Goal: Browse casually: Explore the website without a specific task or goal

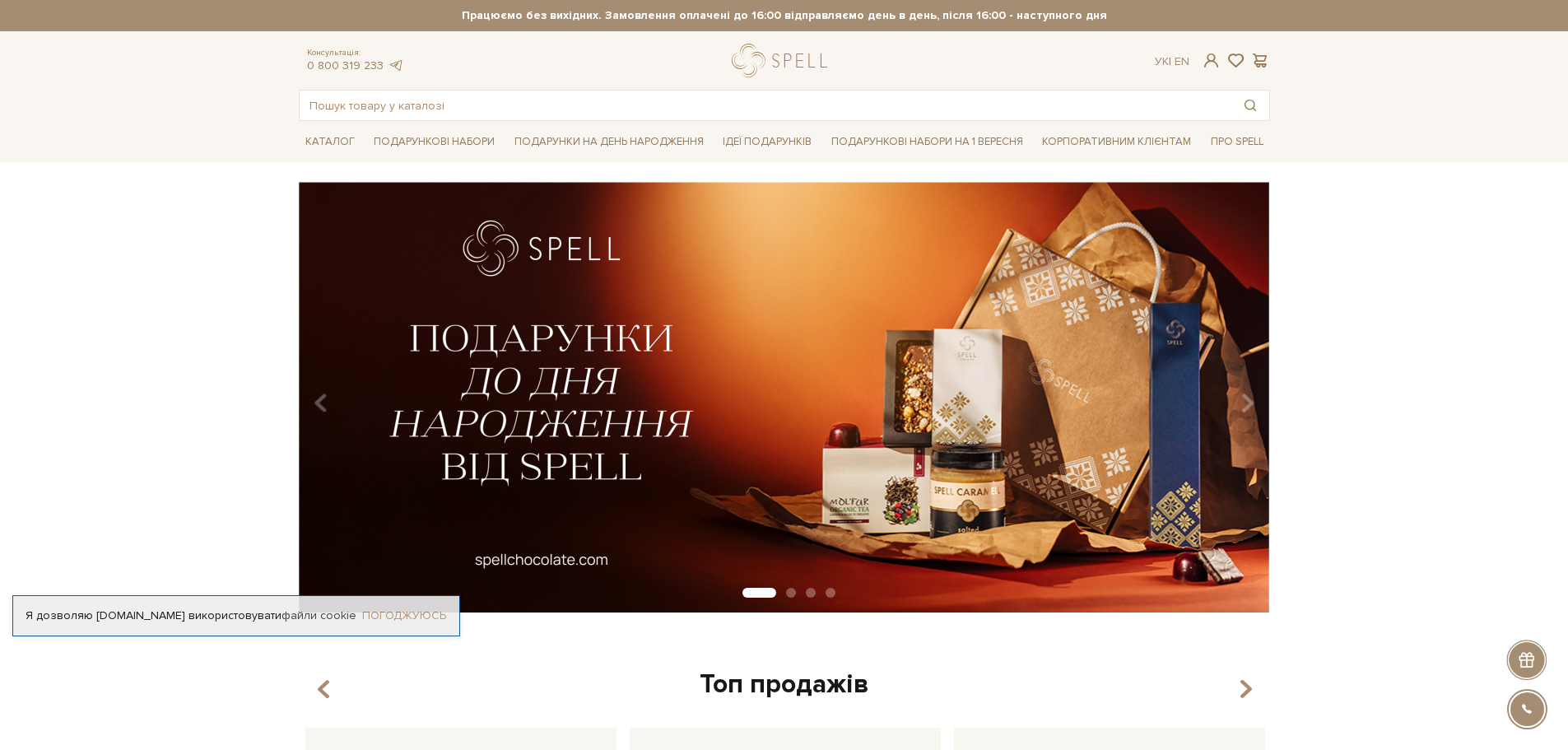
click at [419, 618] on link "Погоджуюсь" at bounding box center [404, 616] width 84 height 15
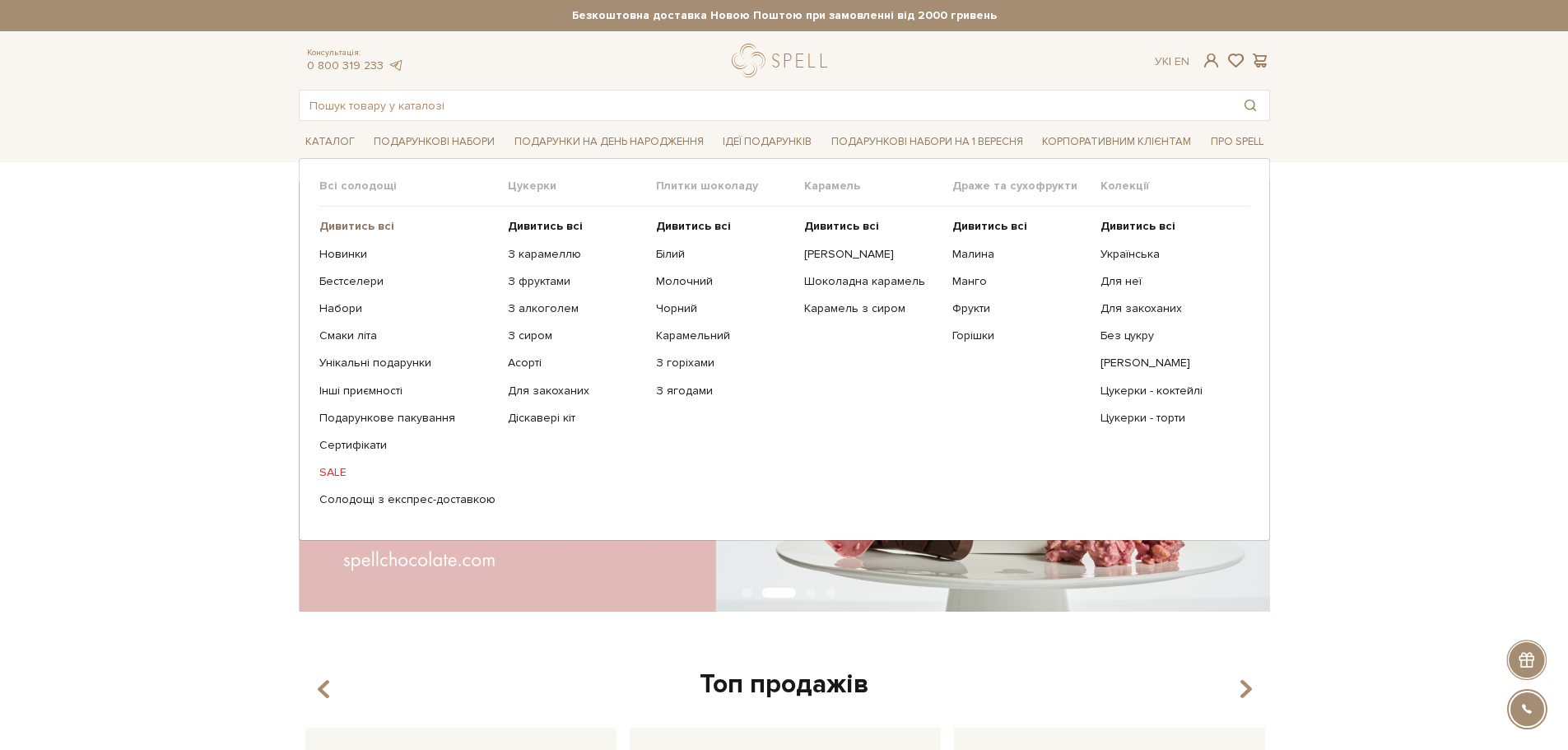
click at [362, 225] on b "Дивитись всі" at bounding box center [357, 225] width 75 height 14
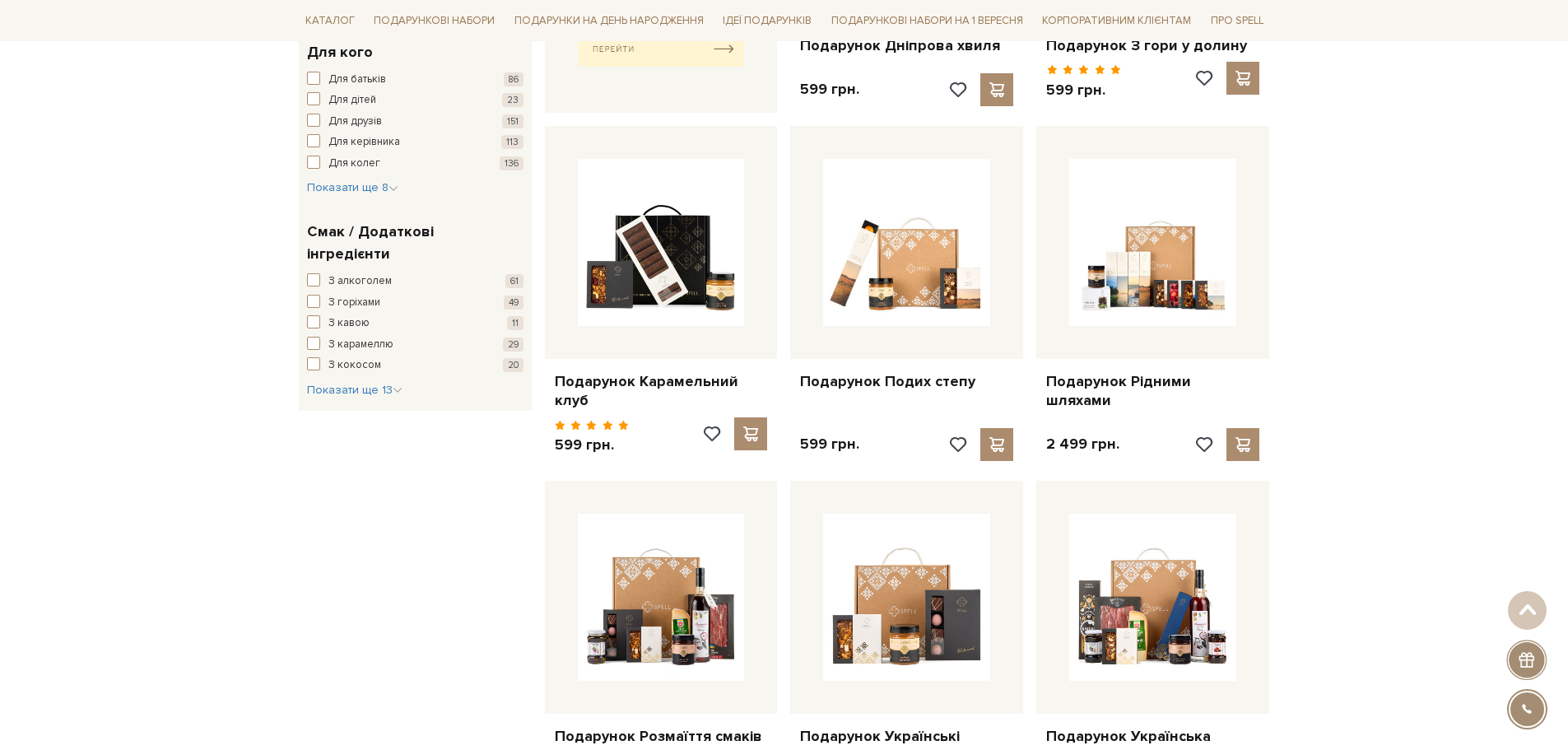
scroll to position [905, 0]
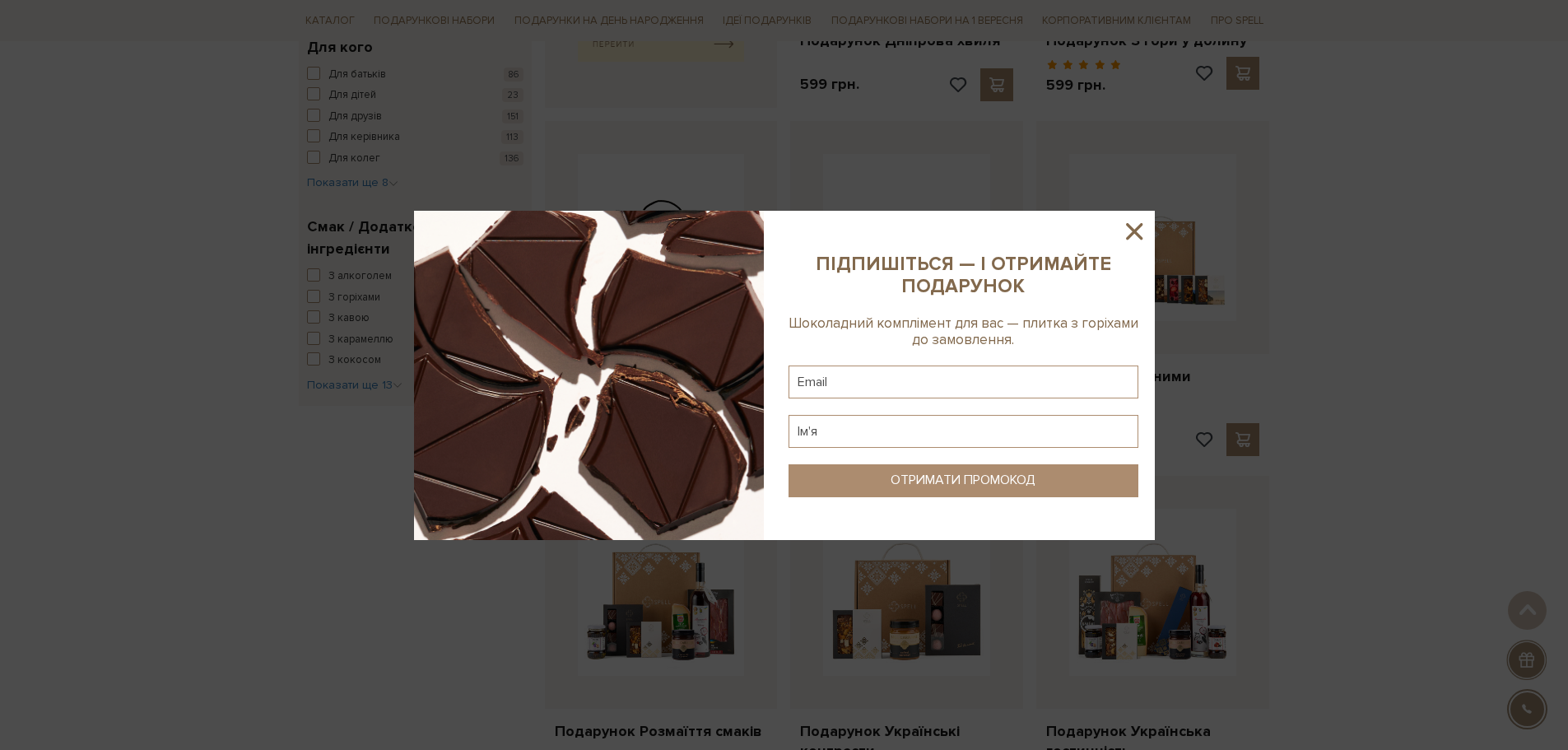
click at [1133, 233] on icon at bounding box center [1134, 231] width 17 height 17
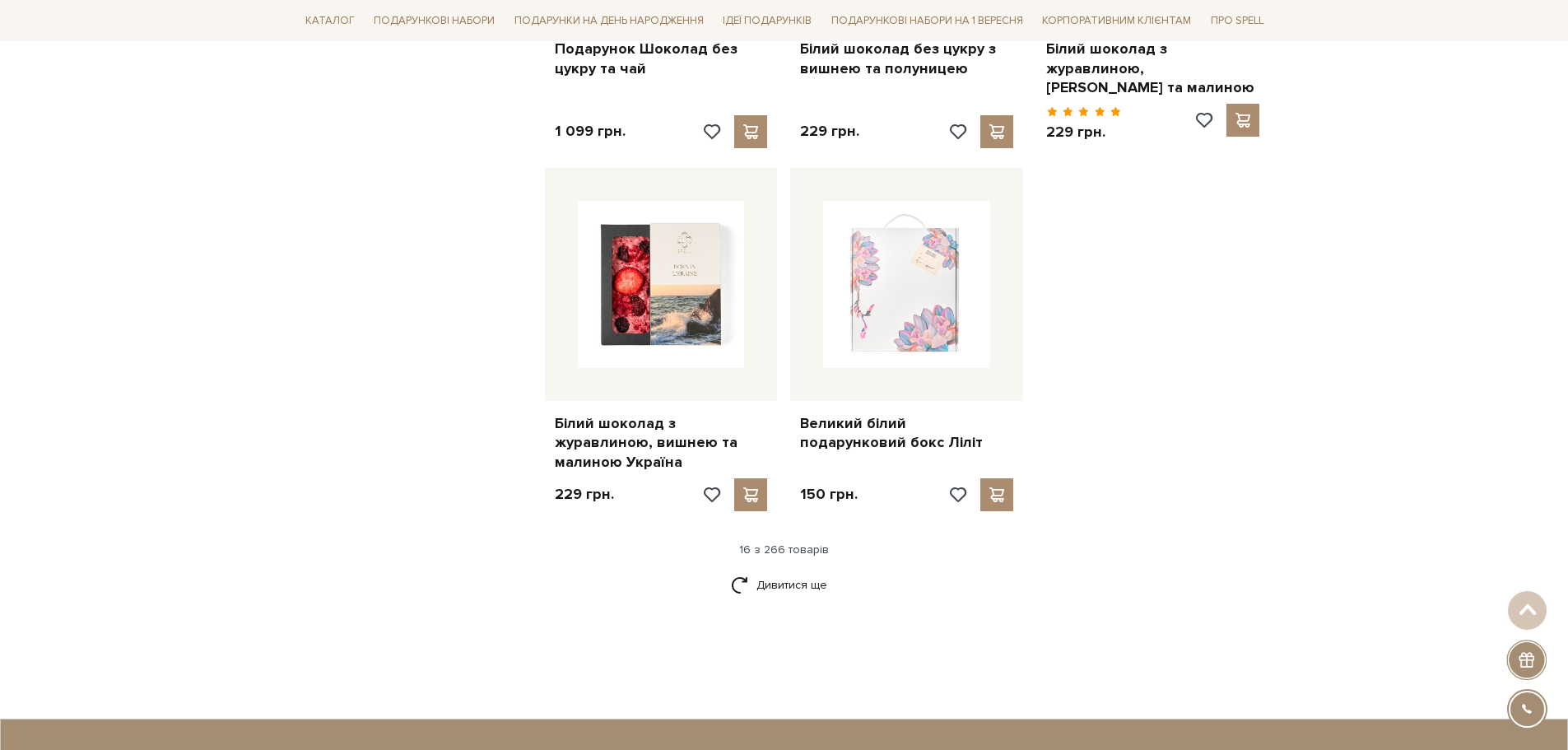
scroll to position [1976, 0]
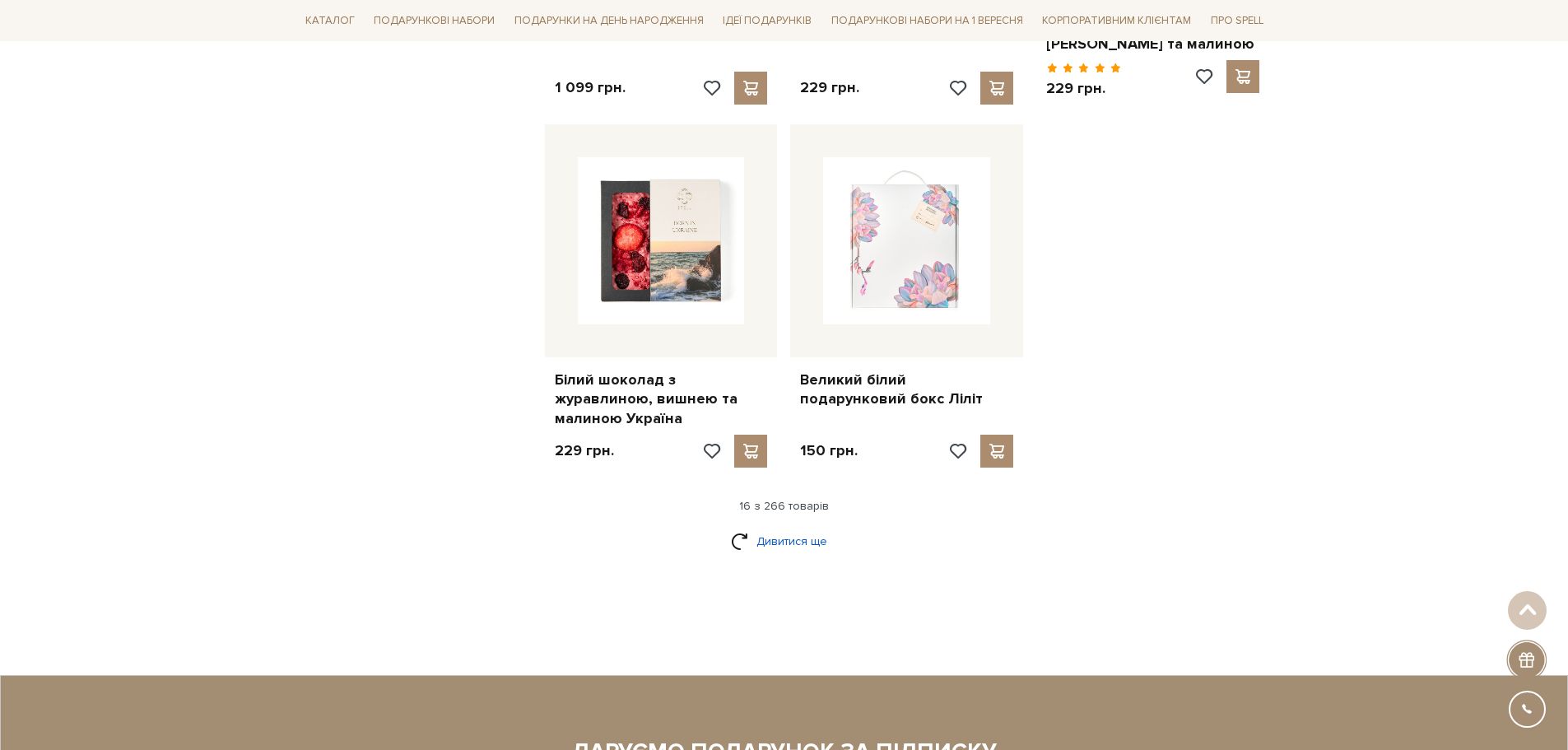
click at [784, 527] on link "Дивитися ще" at bounding box center [784, 541] width 107 height 29
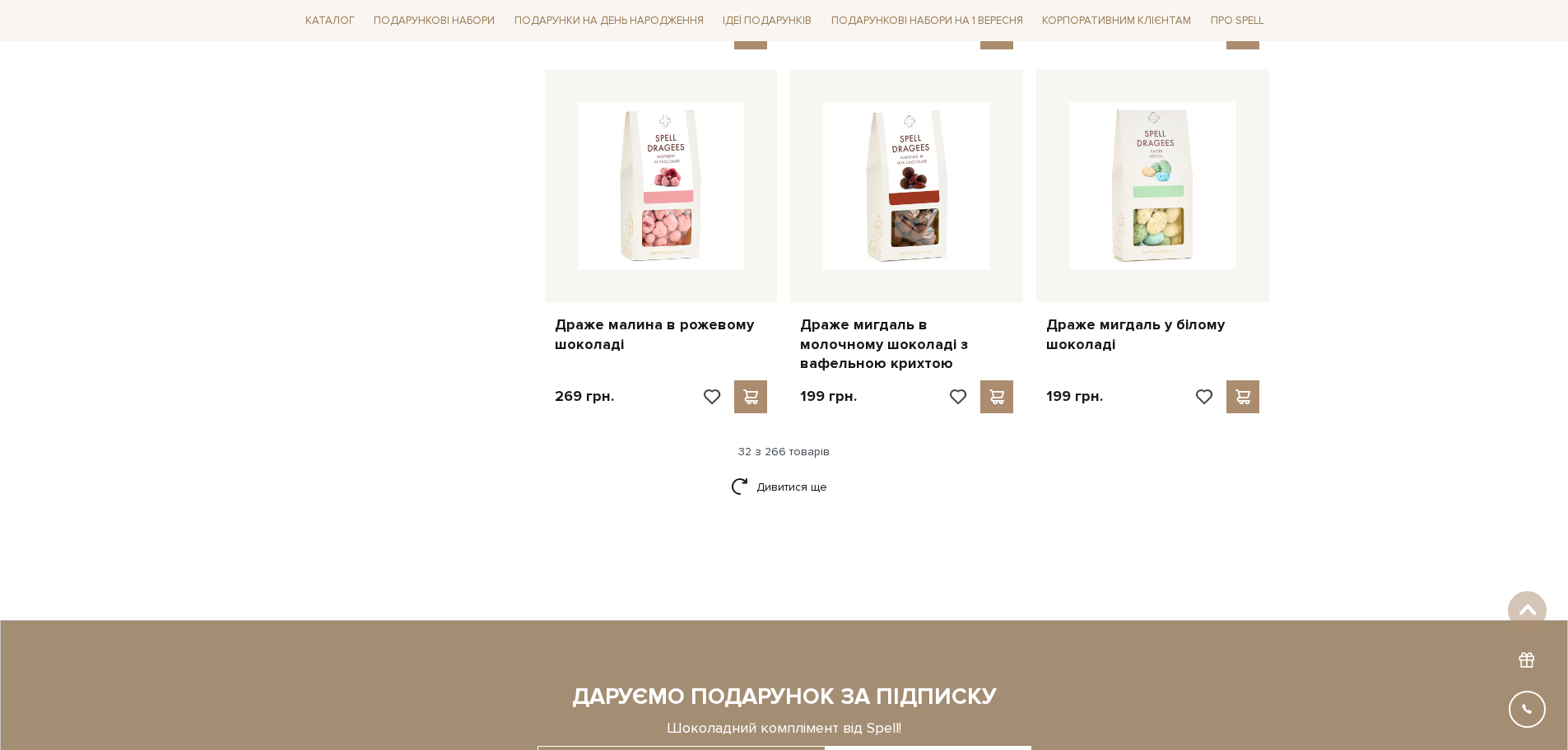
scroll to position [3787, 0]
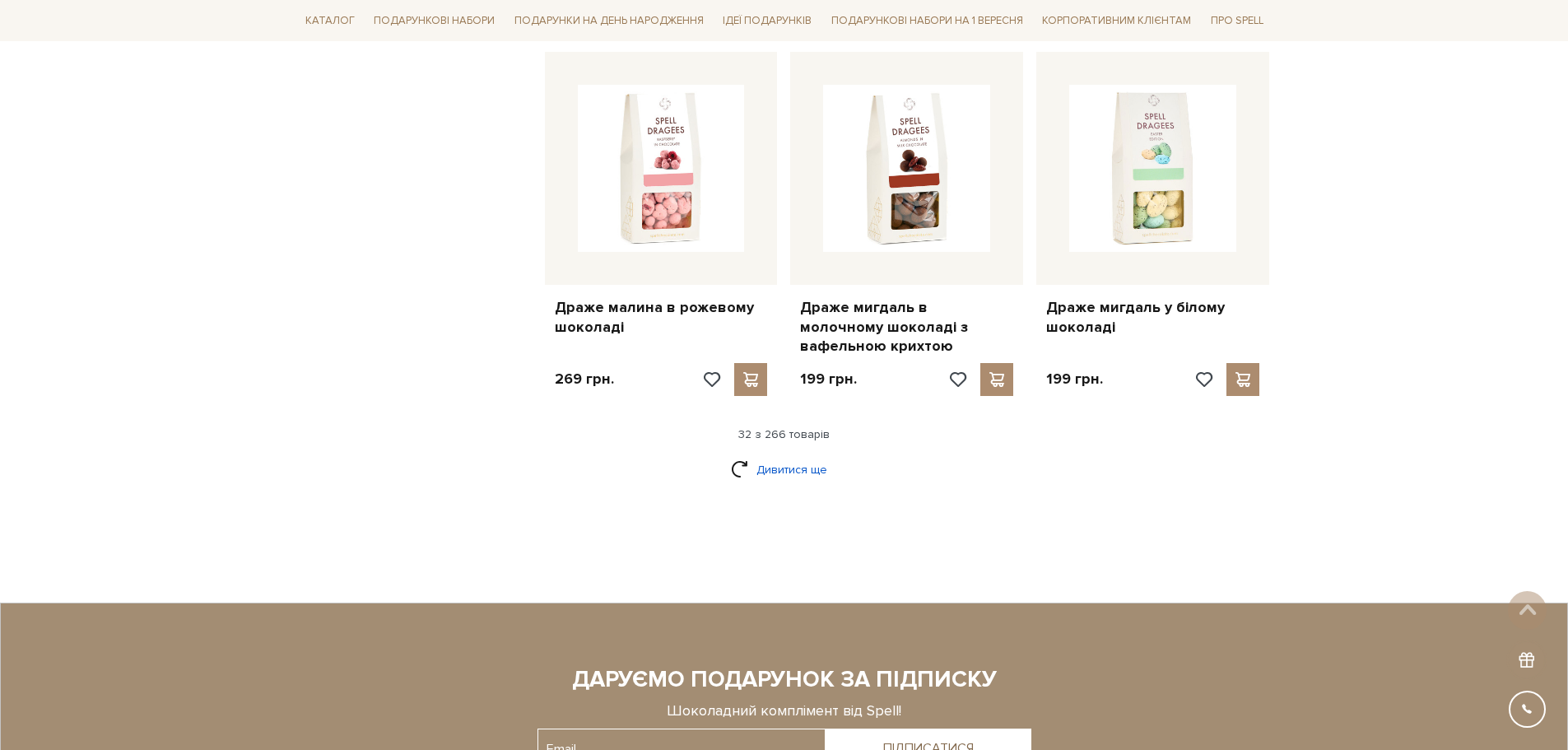
click at [801, 457] on link "Дивитися ще" at bounding box center [784, 470] width 107 height 29
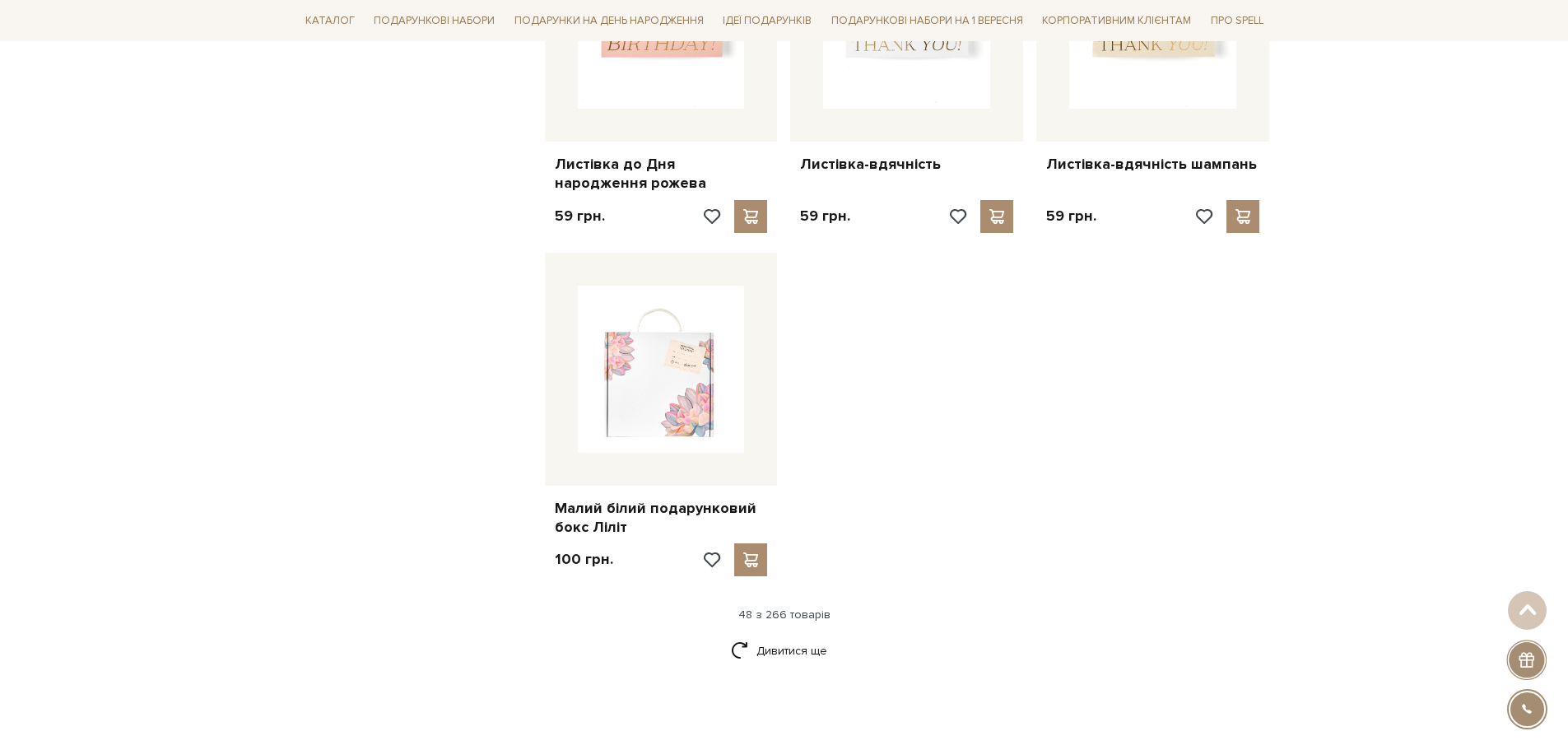
scroll to position [5763, 0]
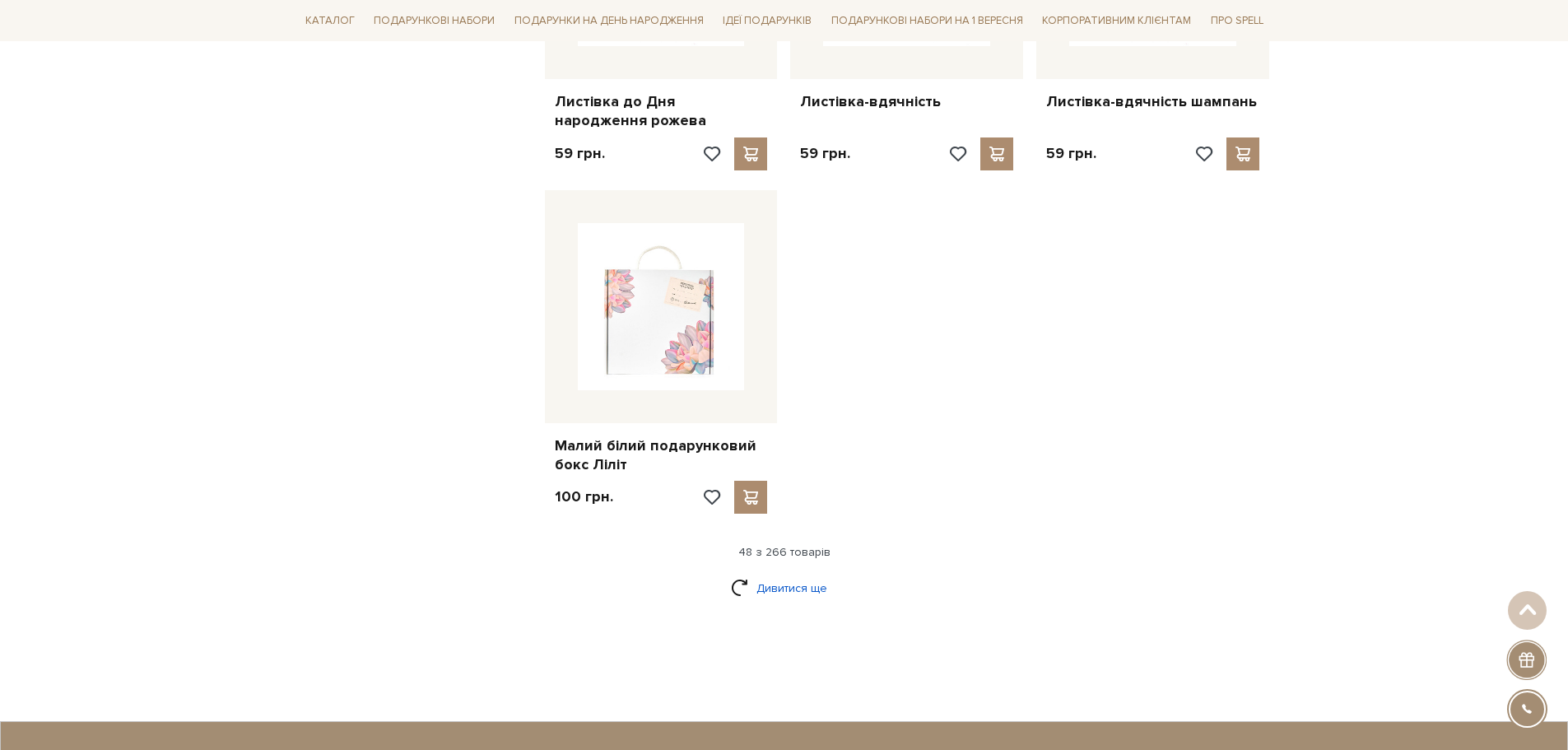
click at [784, 574] on link "Дивитися ще" at bounding box center [784, 588] width 107 height 29
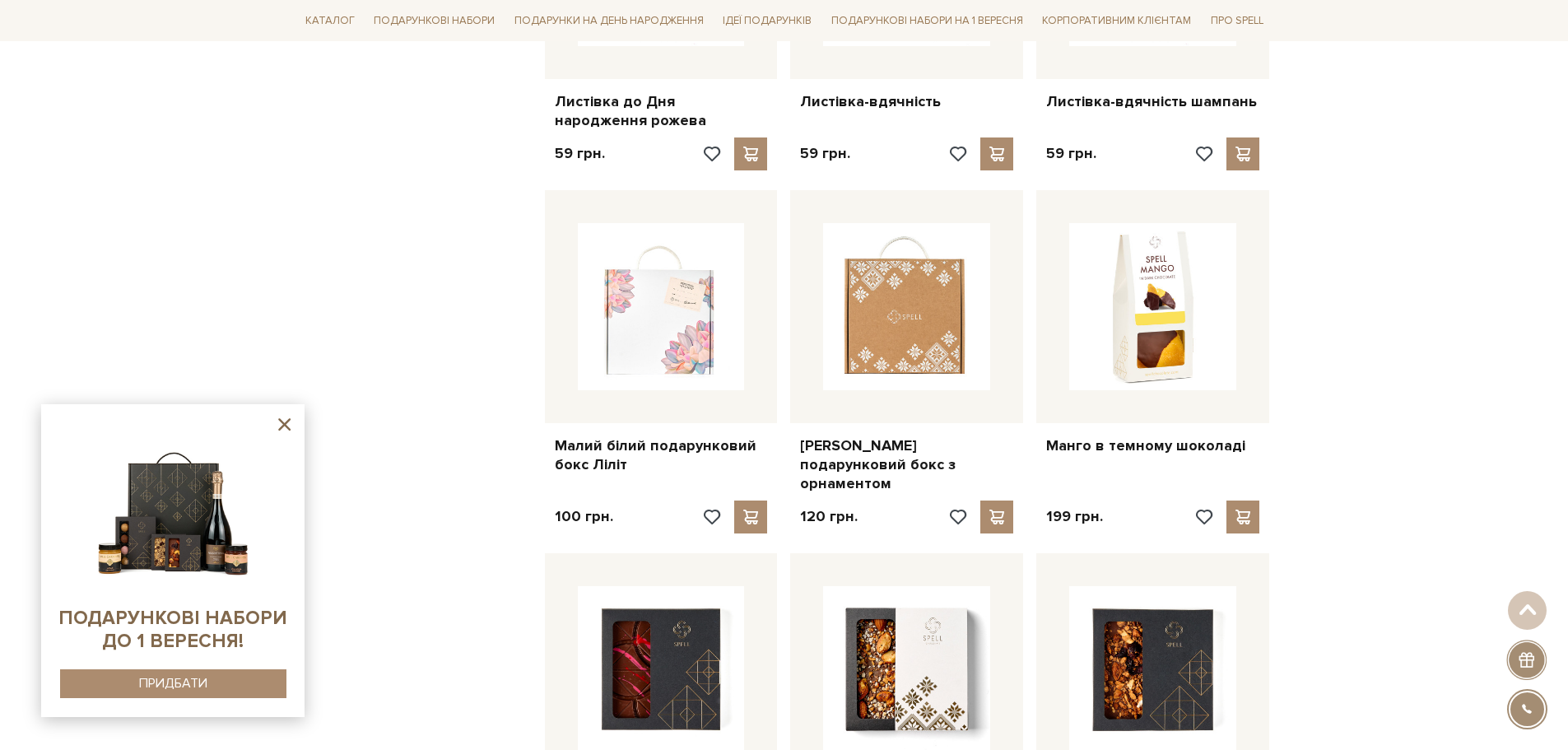
click at [280, 423] on icon at bounding box center [284, 424] width 21 height 21
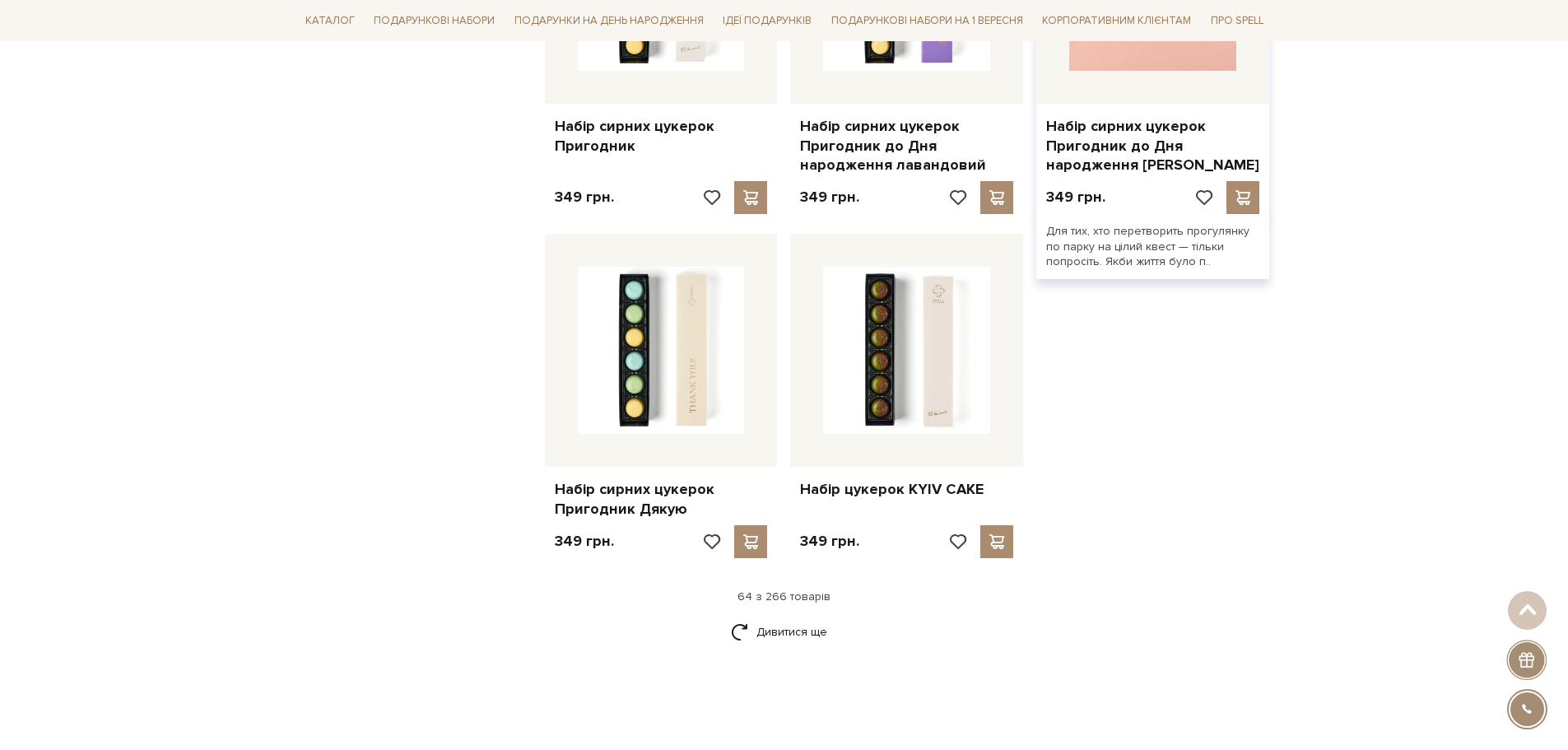
scroll to position [7656, 0]
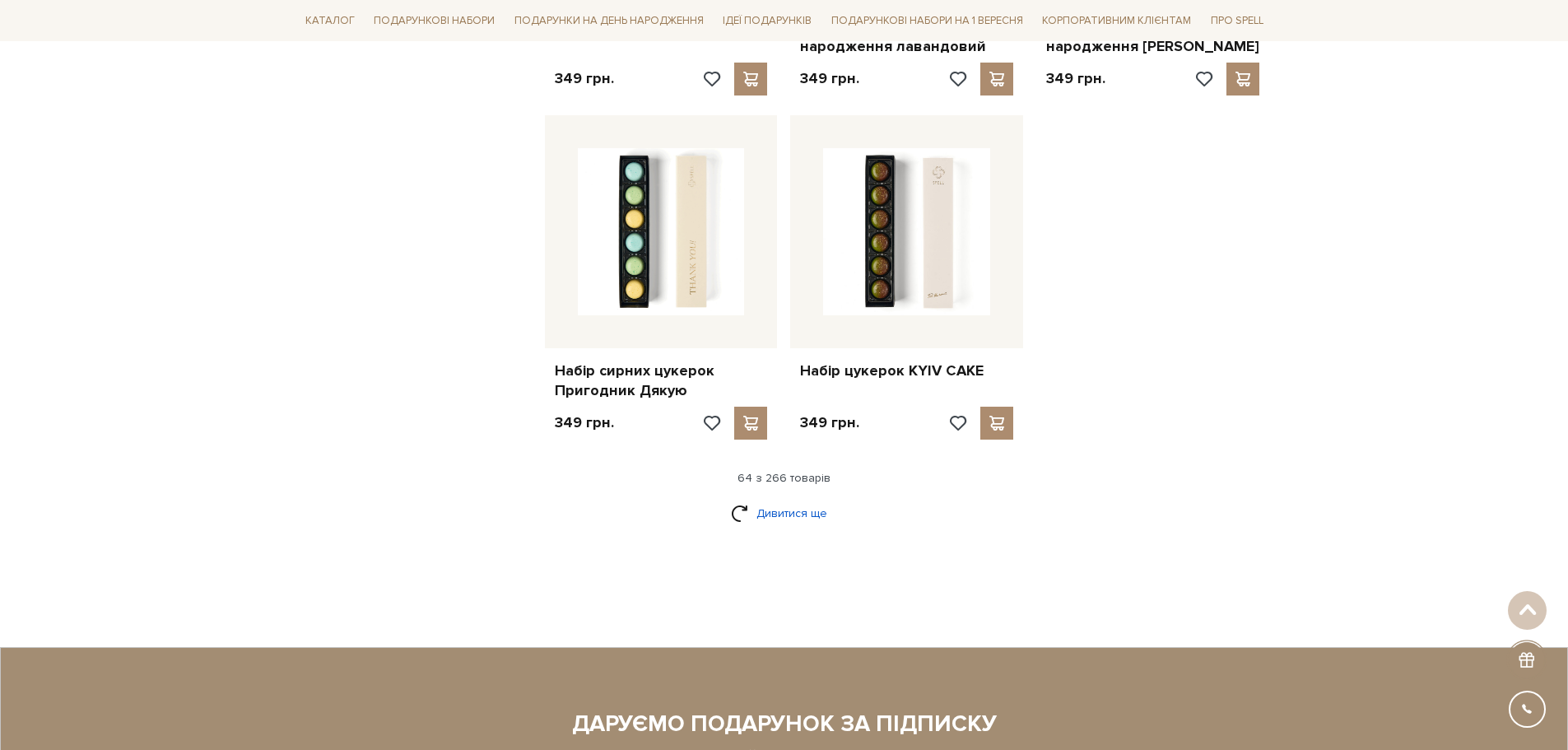
click at [750, 499] on link "Дивитися ще" at bounding box center [784, 513] width 107 height 29
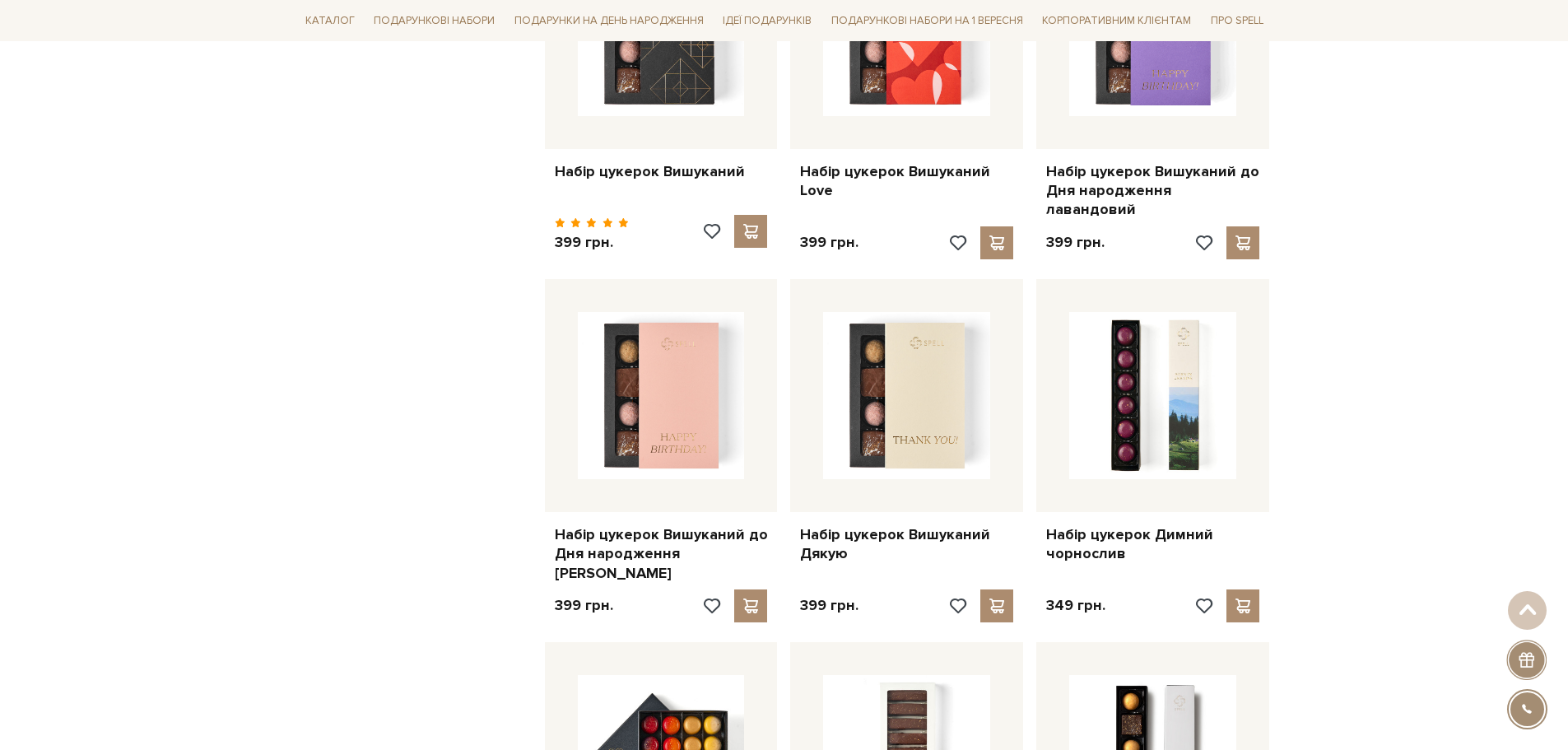
scroll to position [8973, 0]
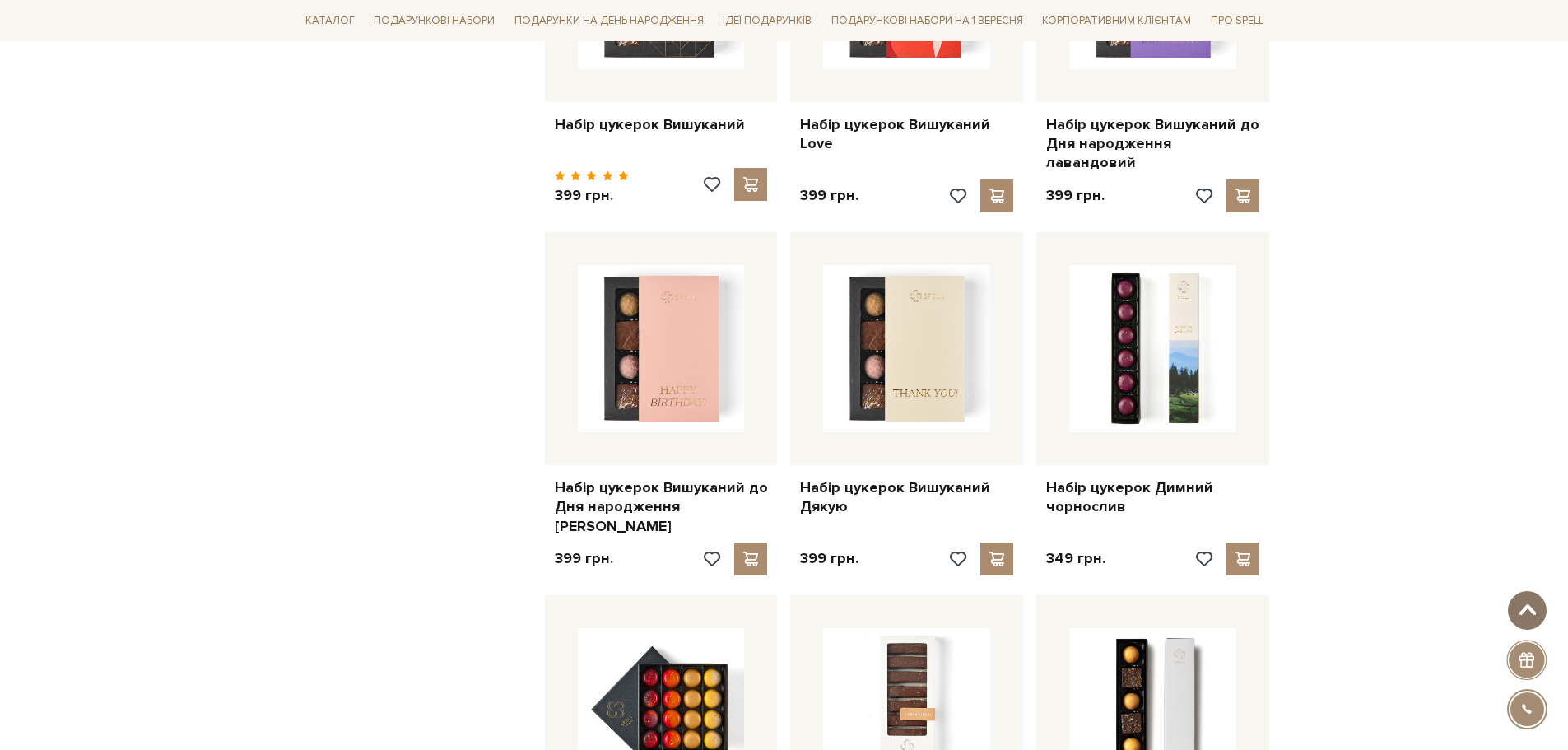
click at [1532, 605] on span at bounding box center [1527, 610] width 27 height 13
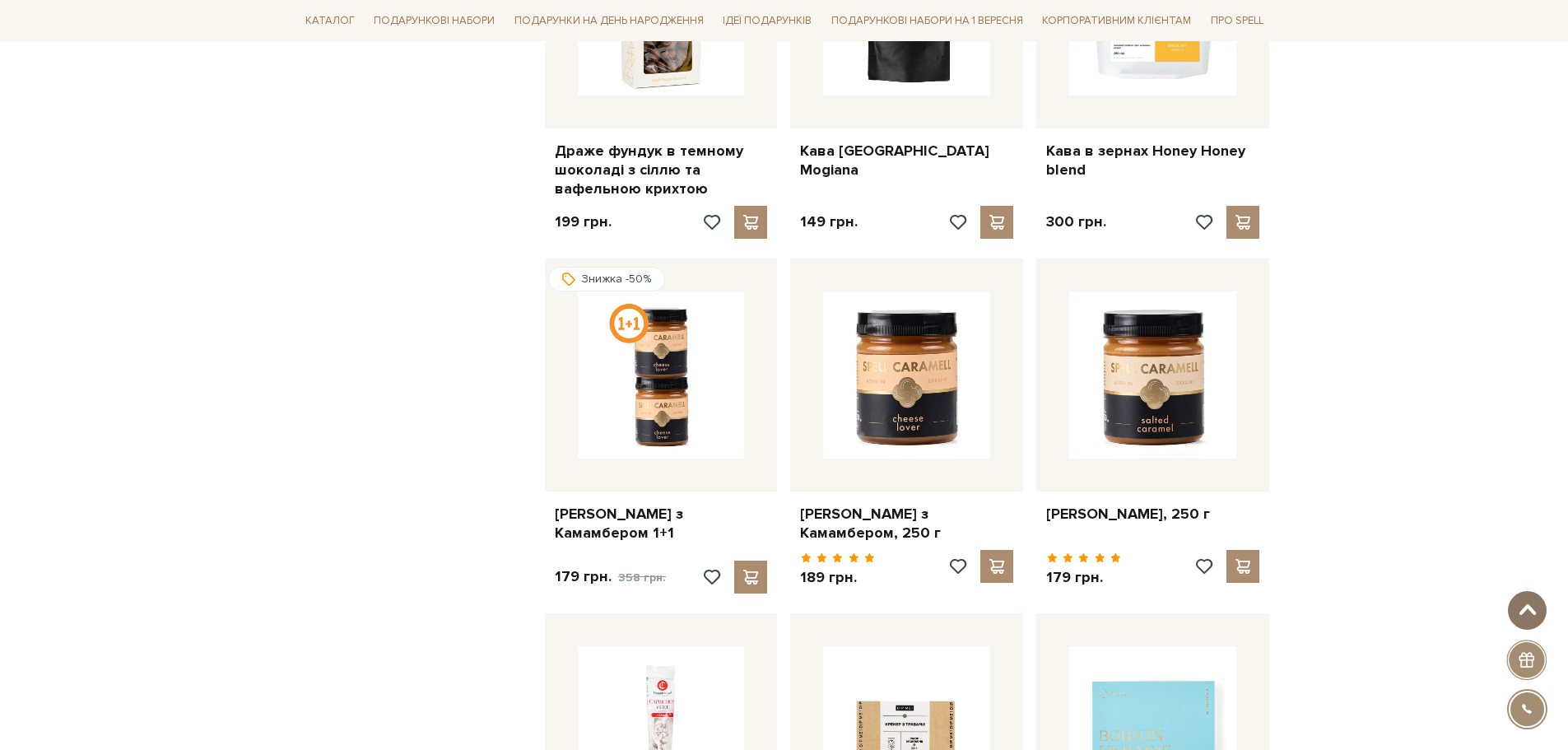
scroll to position [0, 0]
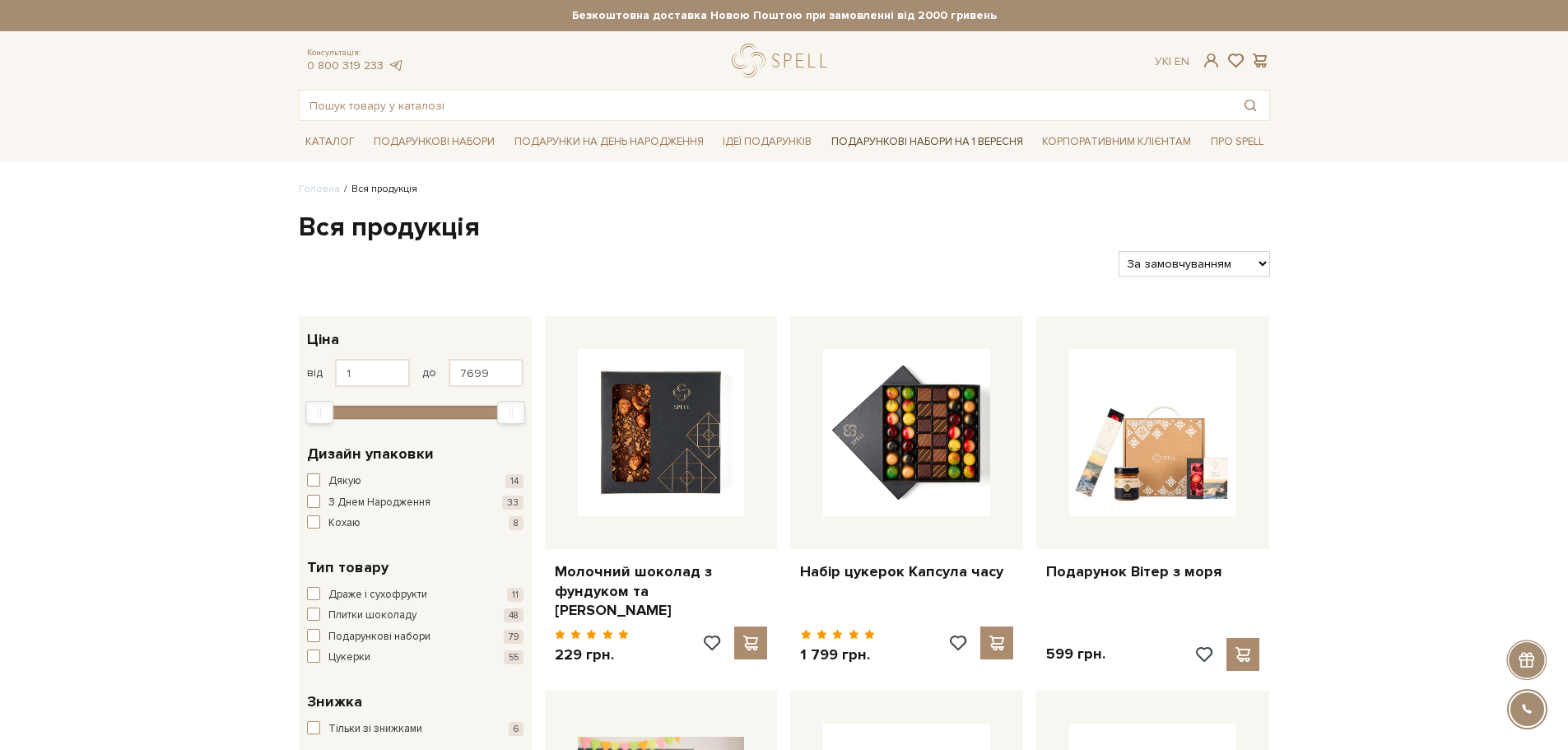
click at [899, 140] on link "Подарункові набори на 1 Вересня" at bounding box center [927, 141] width 205 height 28
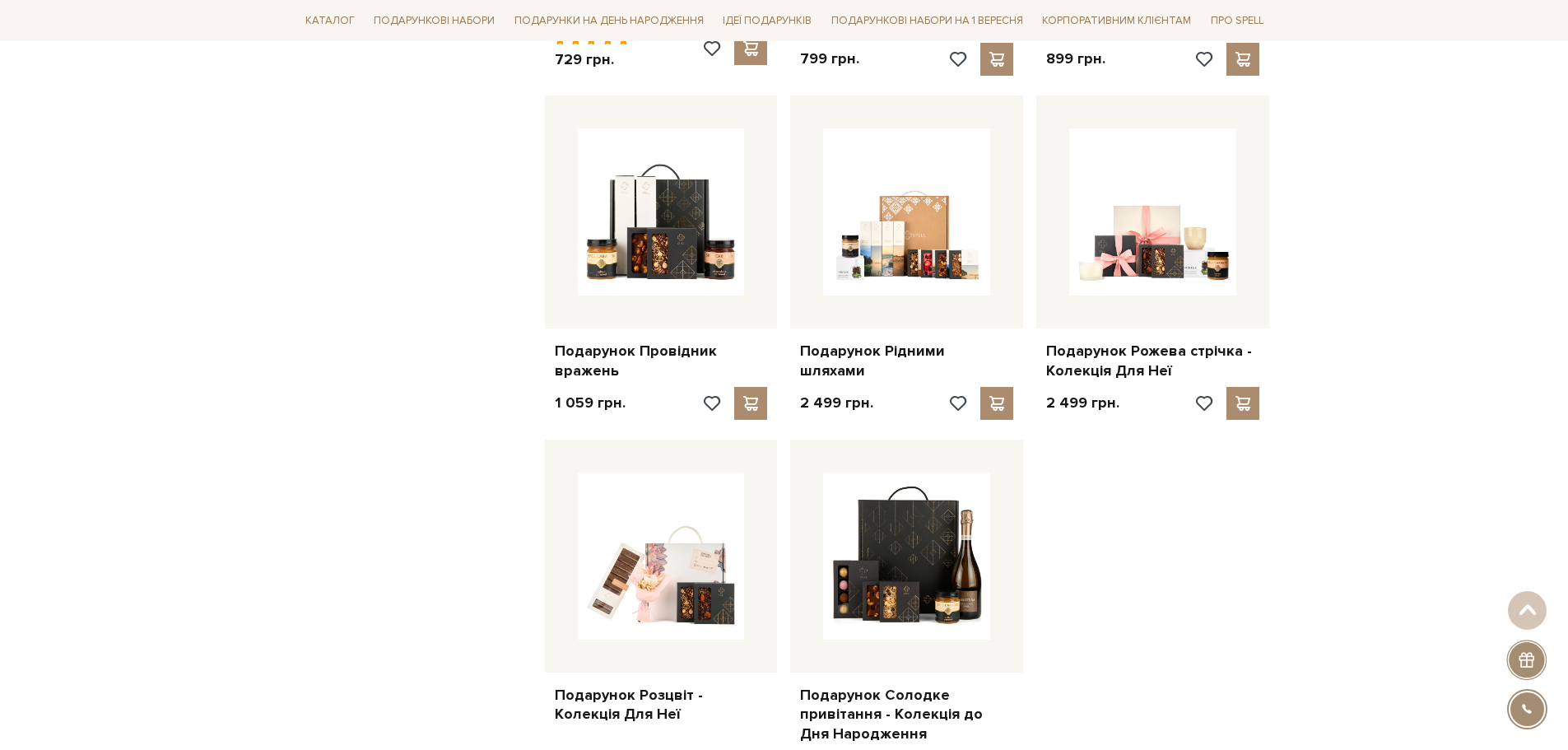
scroll to position [1646, 0]
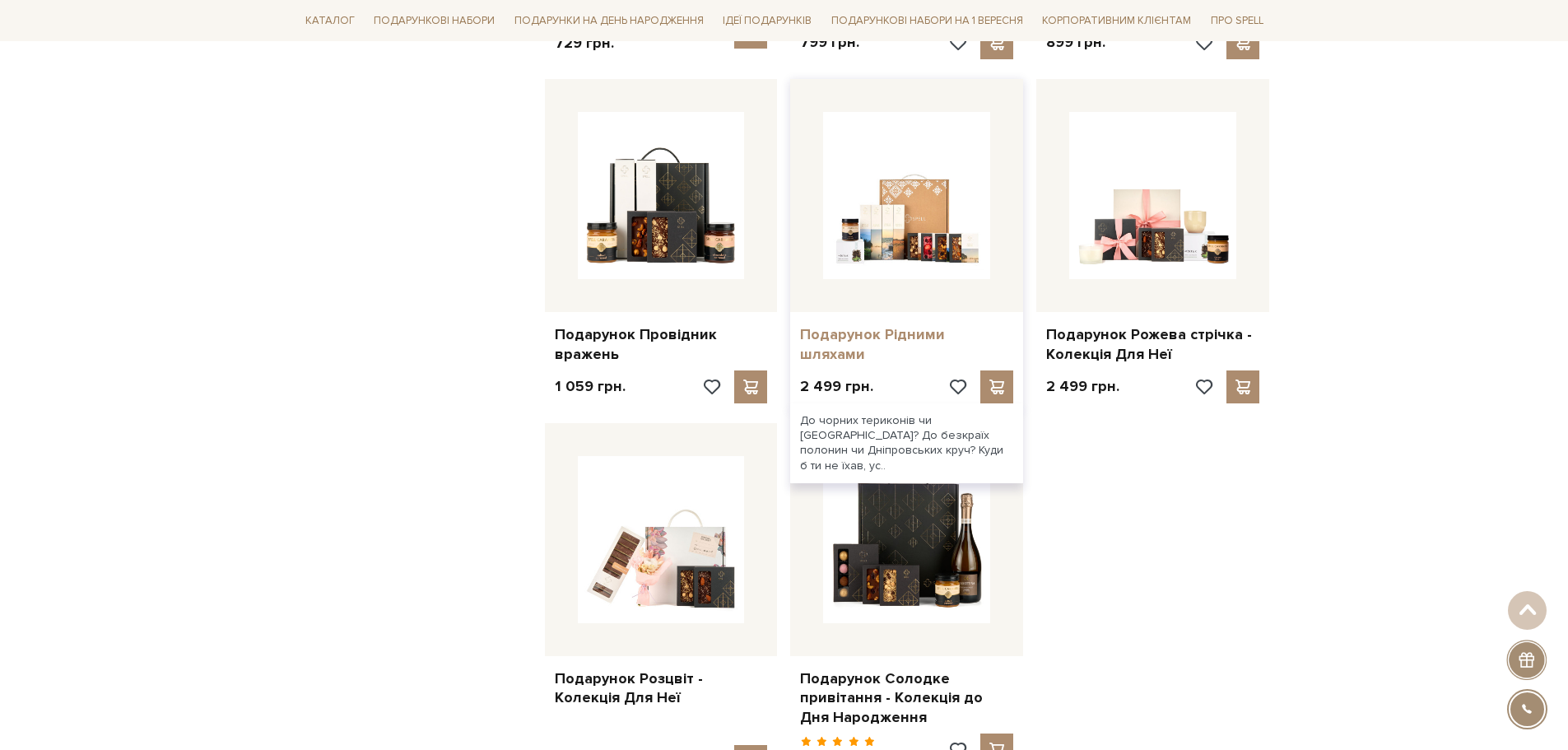
click at [910, 325] on link "Подарунок Рідними шляхами" at bounding box center [906, 344] width 213 height 39
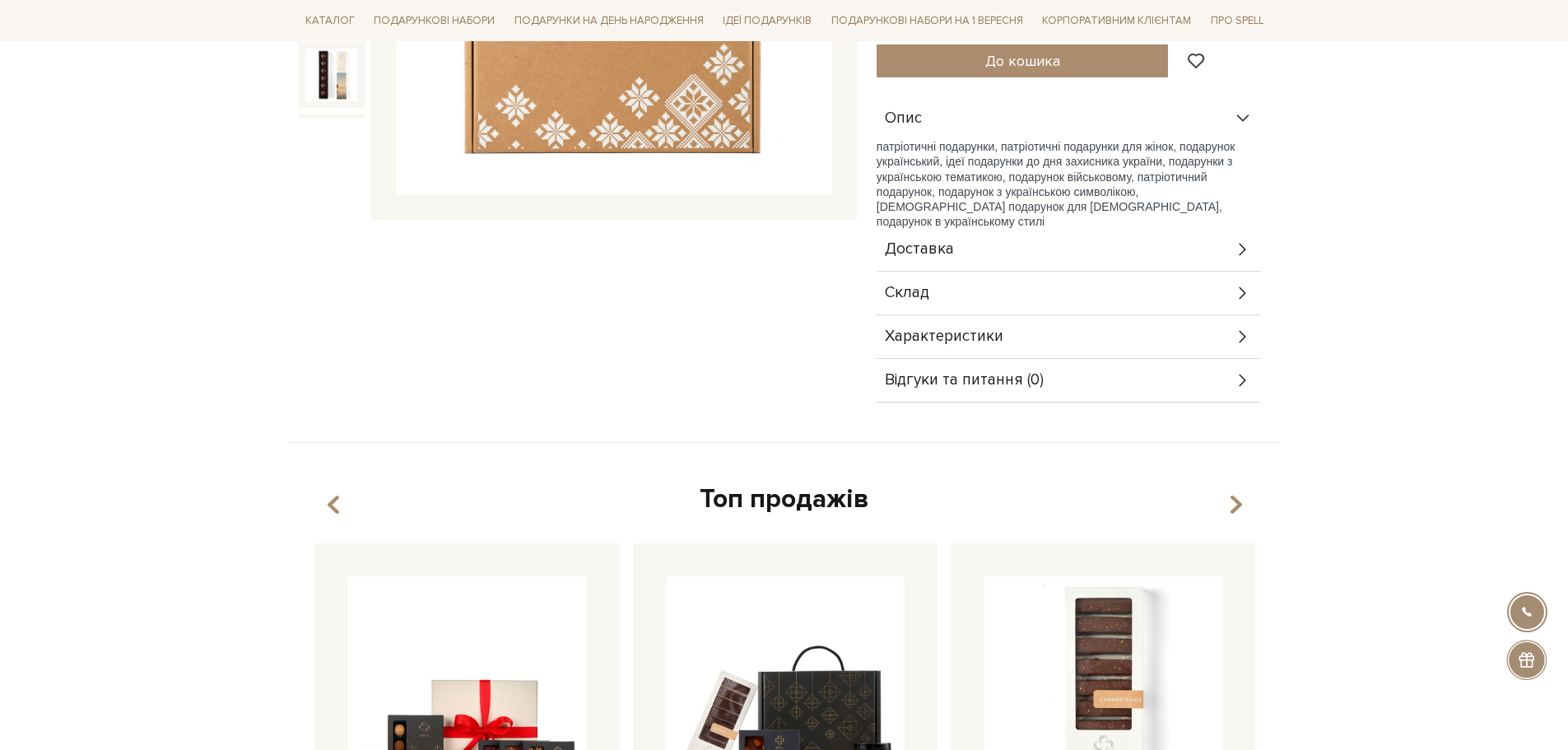
scroll to position [494, 0]
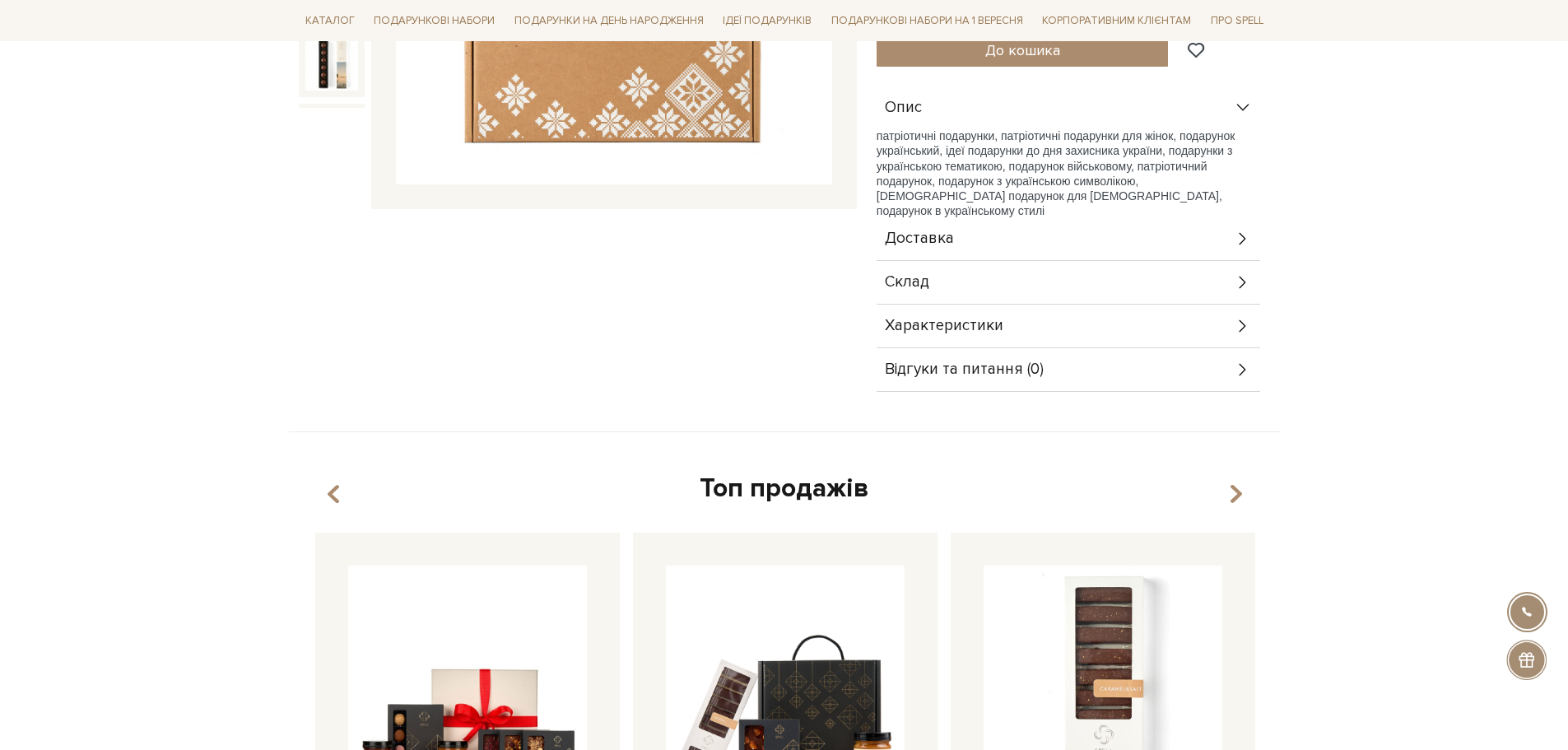
click at [1028, 238] on div "Доставка" at bounding box center [1068, 238] width 383 height 42
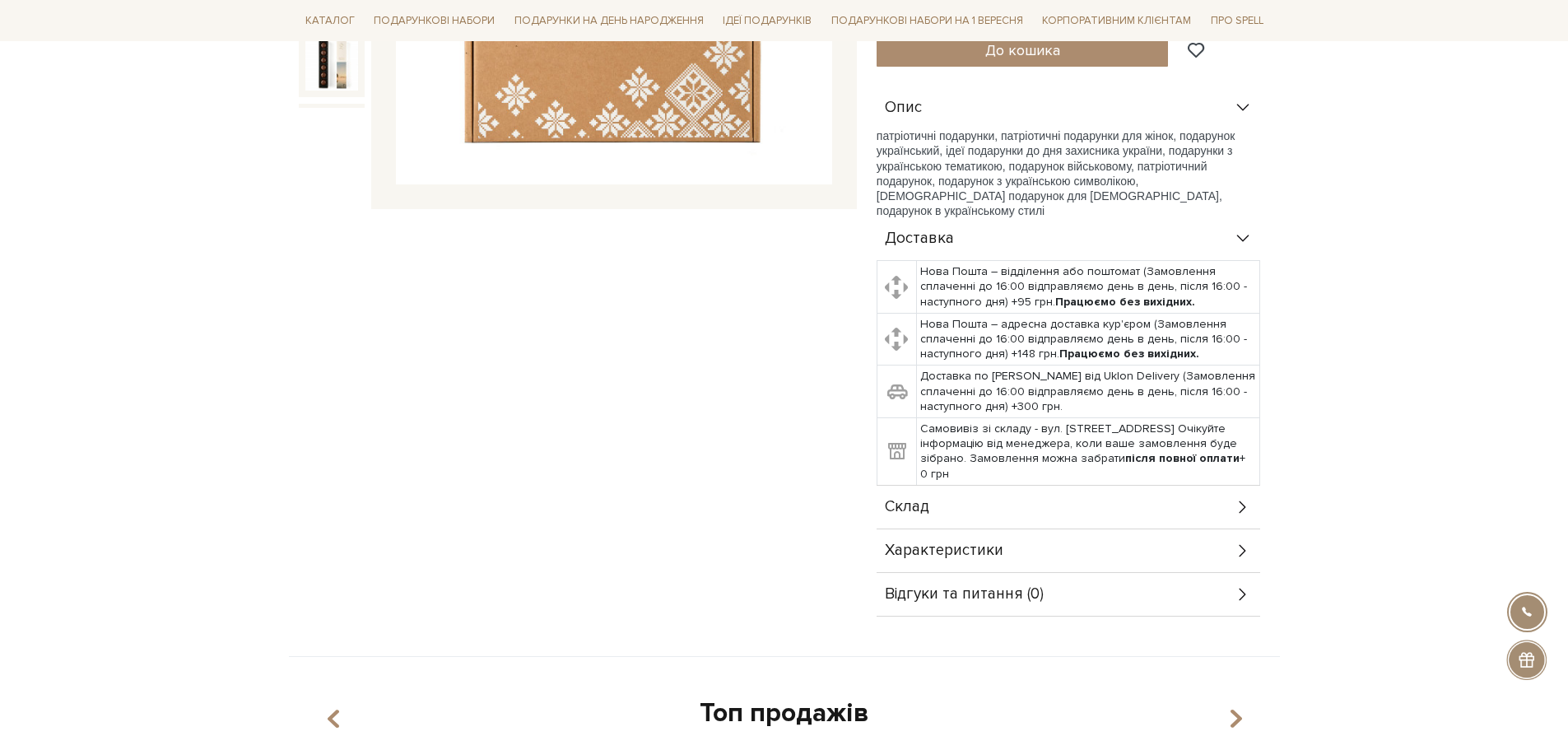
click at [984, 516] on div "Склад" at bounding box center [1068, 506] width 383 height 42
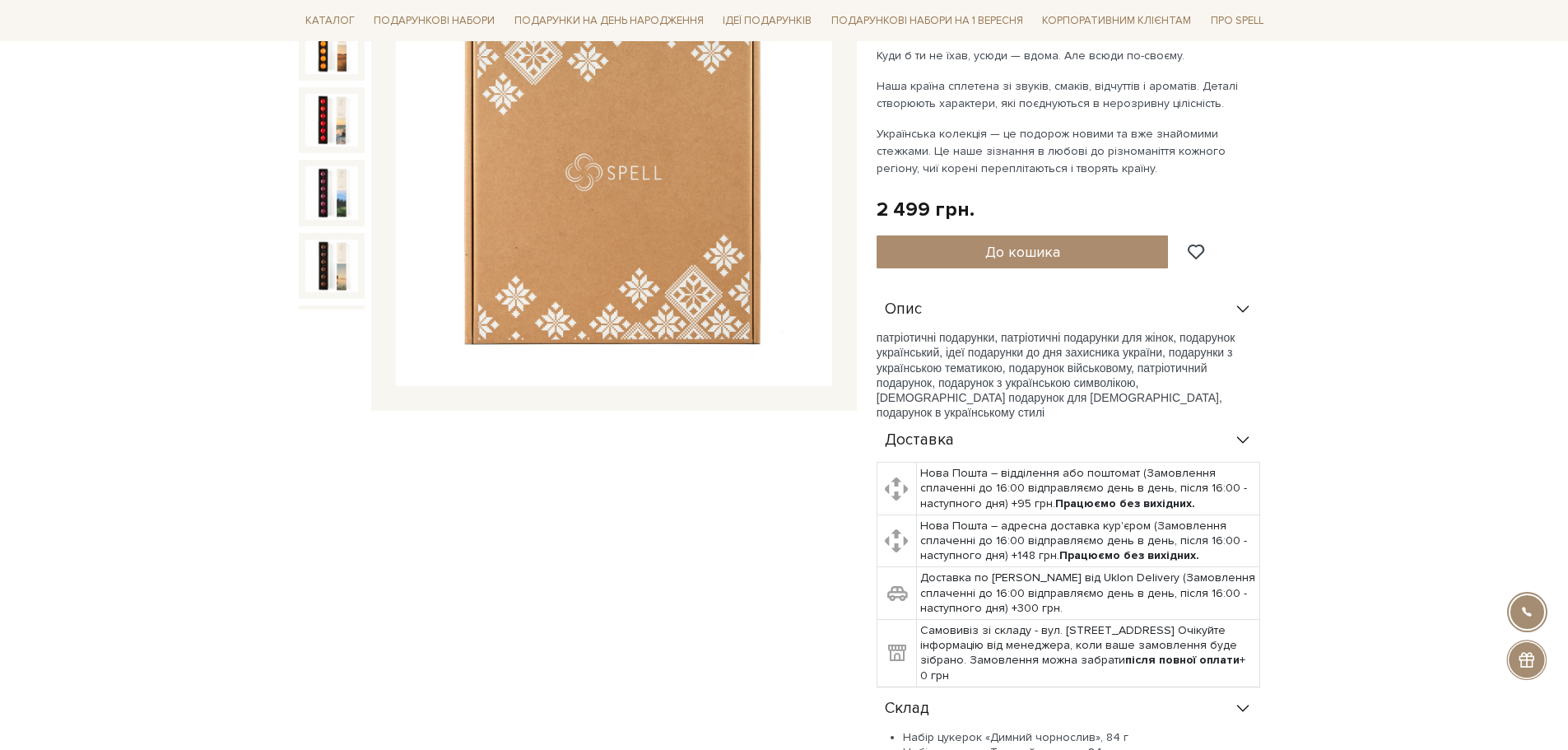
scroll to position [0, 0]
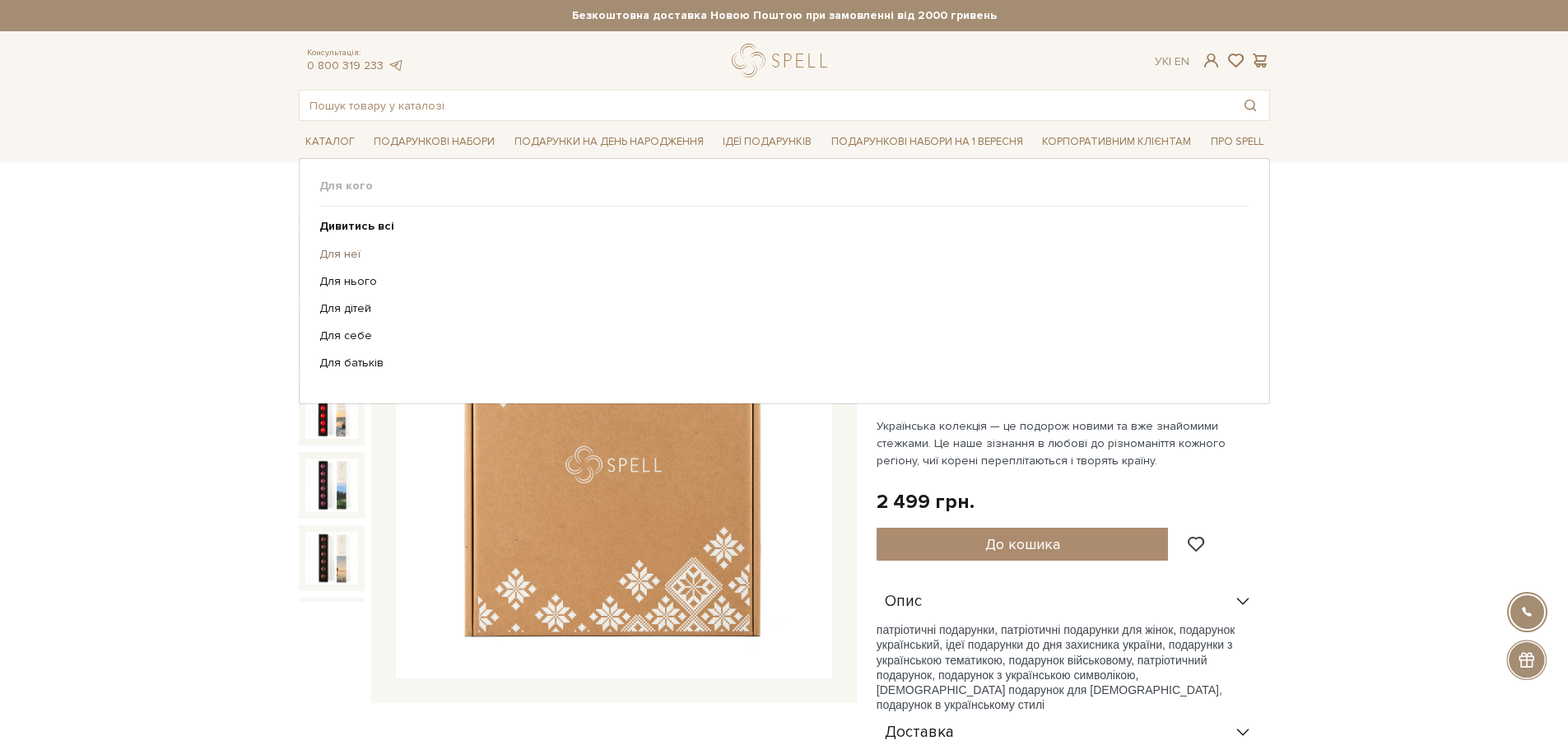
click at [348, 259] on link "Для неї" at bounding box center [778, 254] width 918 height 15
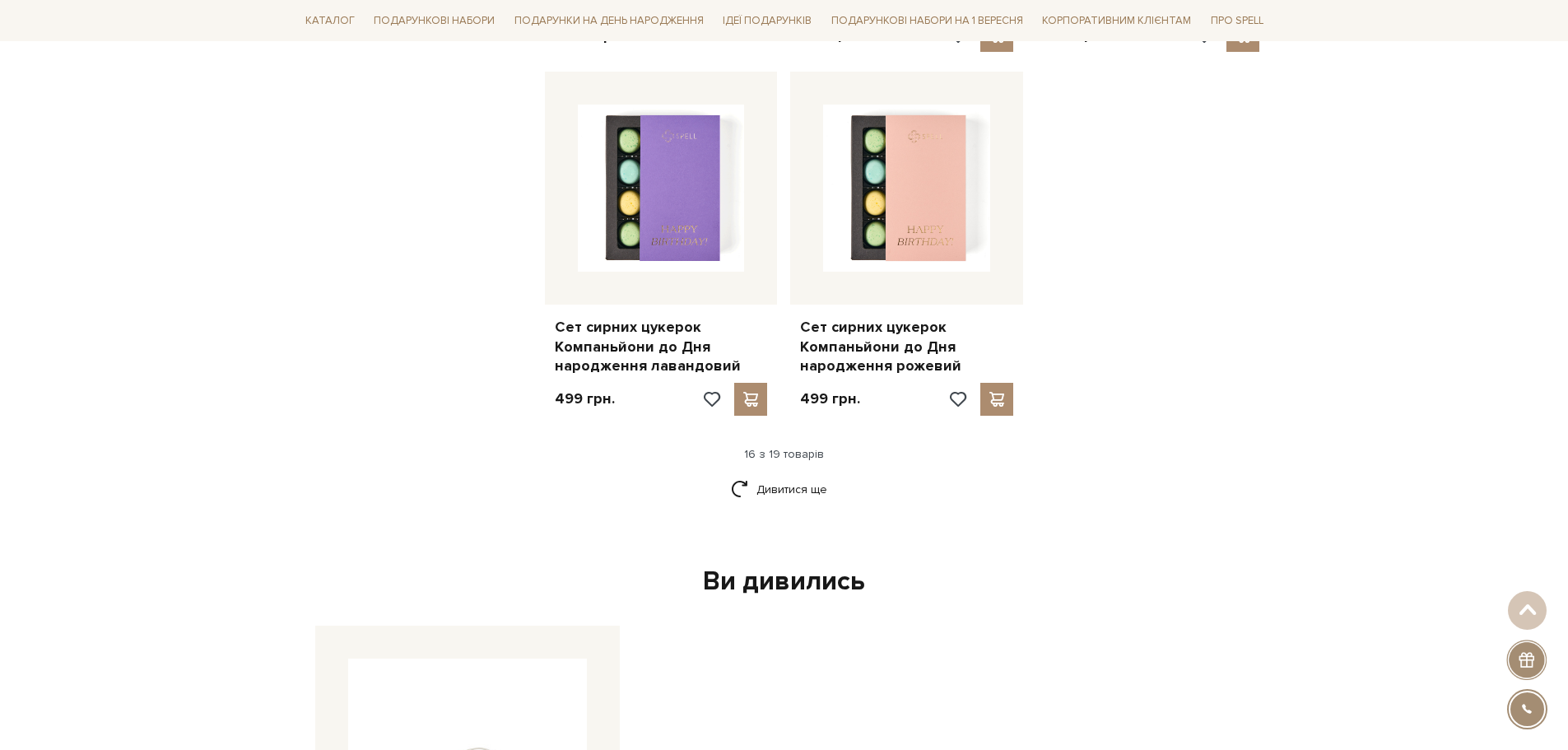
scroll to position [2058, 0]
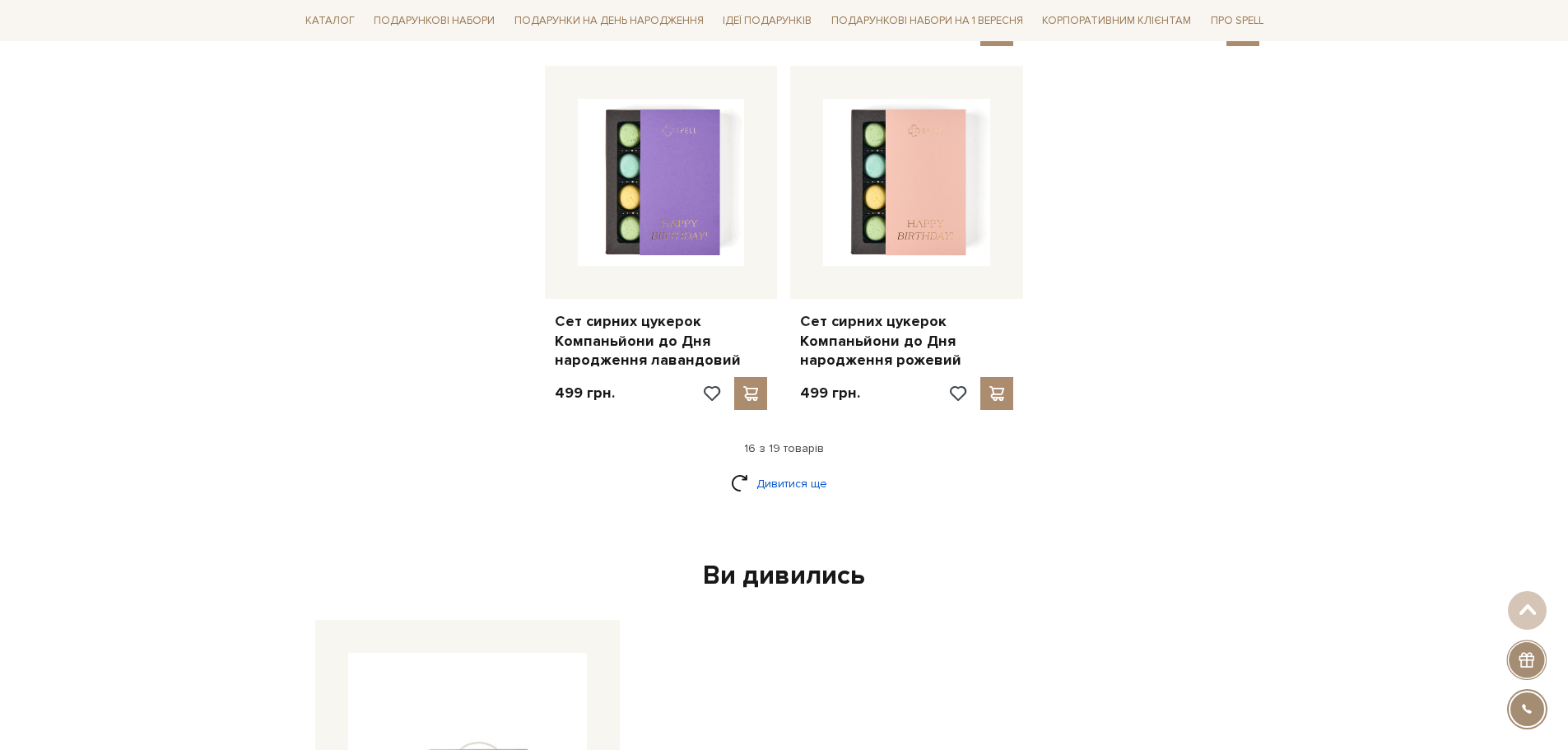
click at [777, 469] on link "Дивитися ще" at bounding box center [784, 483] width 107 height 29
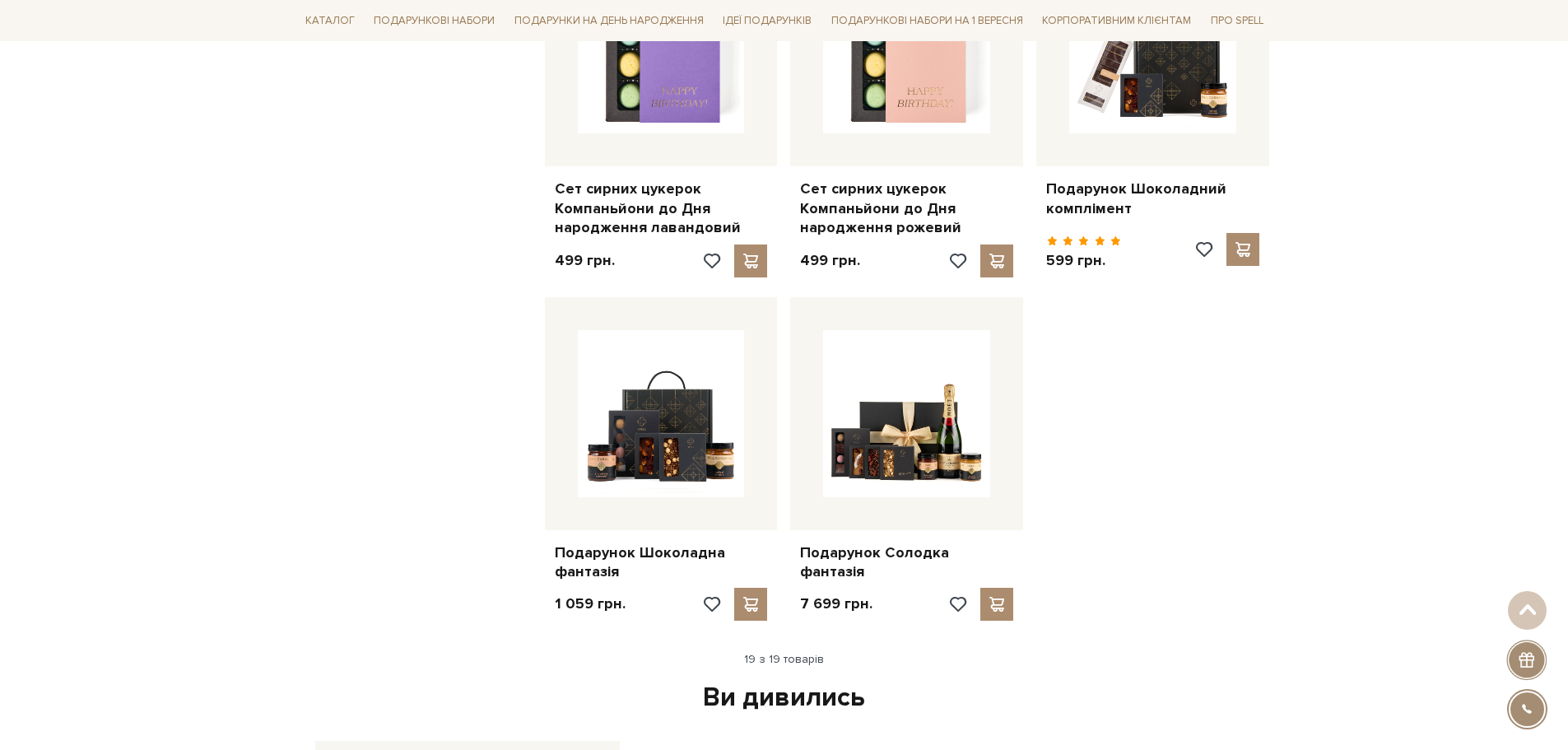
scroll to position [2305, 0]
